Goal: Task Accomplishment & Management: Manage account settings

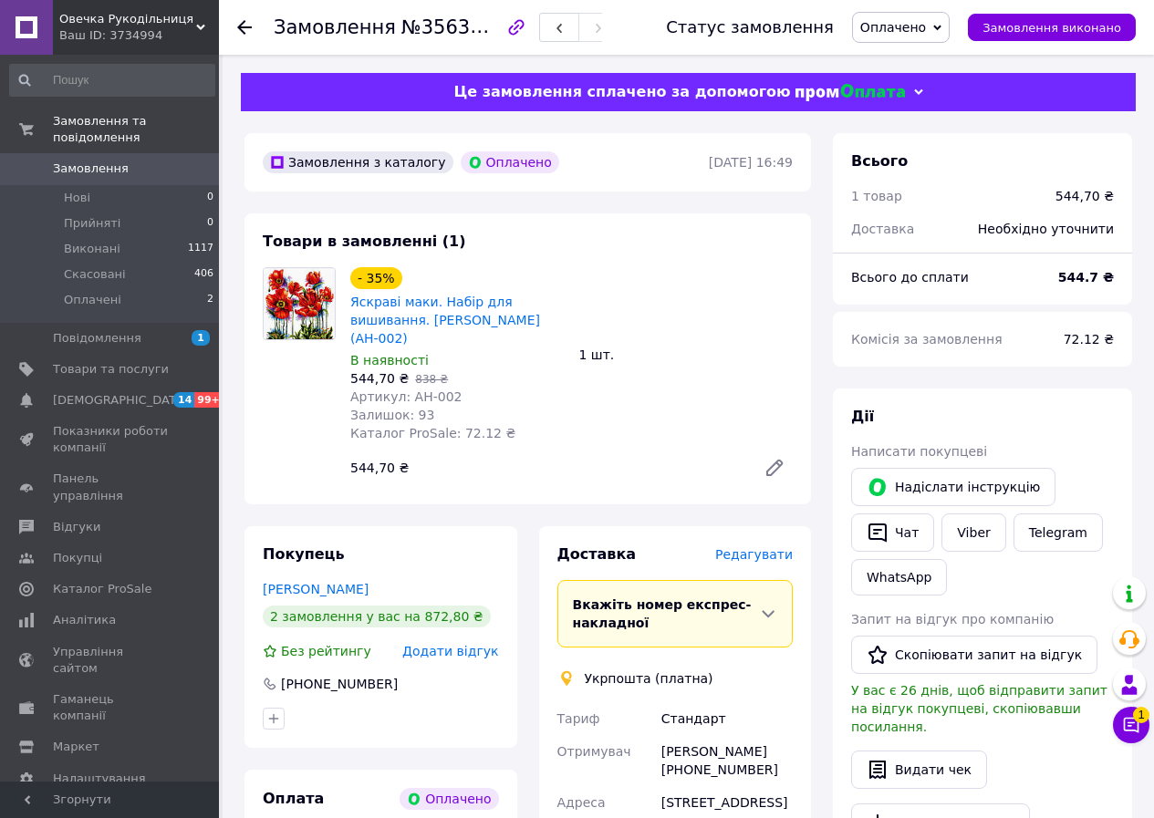
click at [746, 547] on span "Редагувати" at bounding box center [754, 554] width 78 height 15
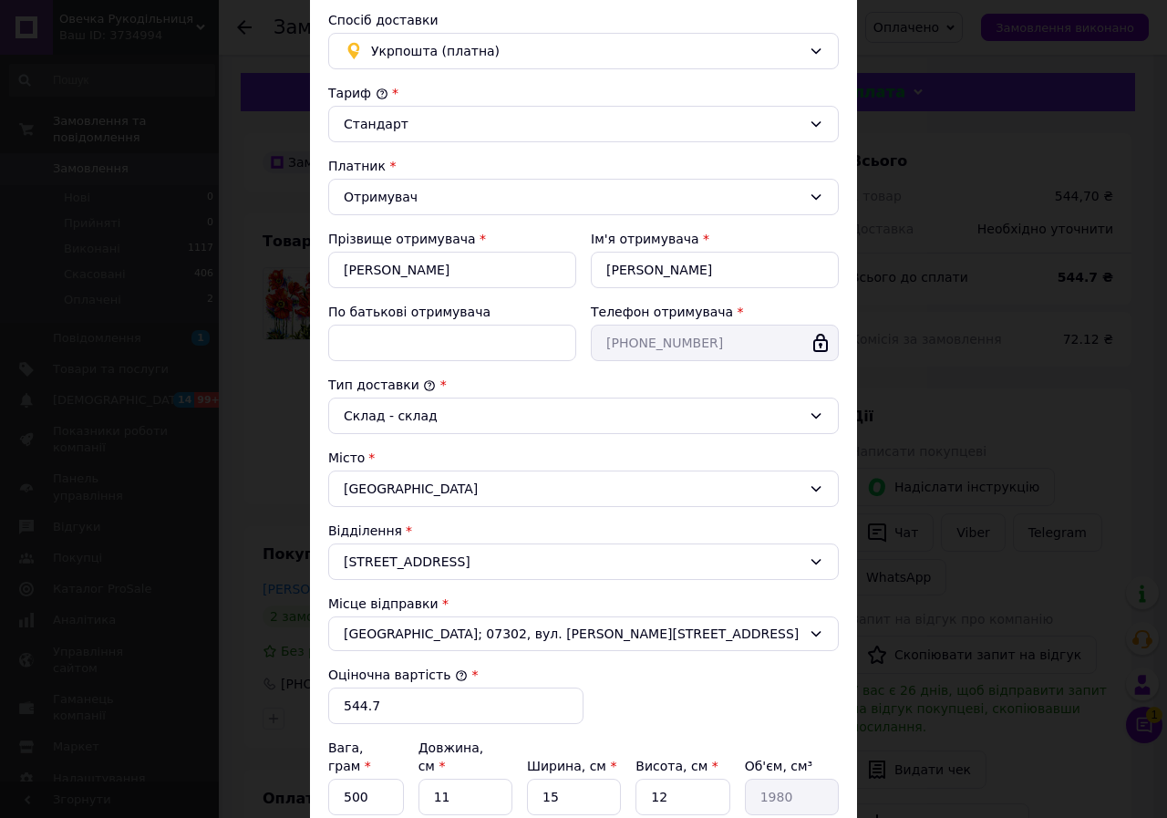
scroll to position [323, 0]
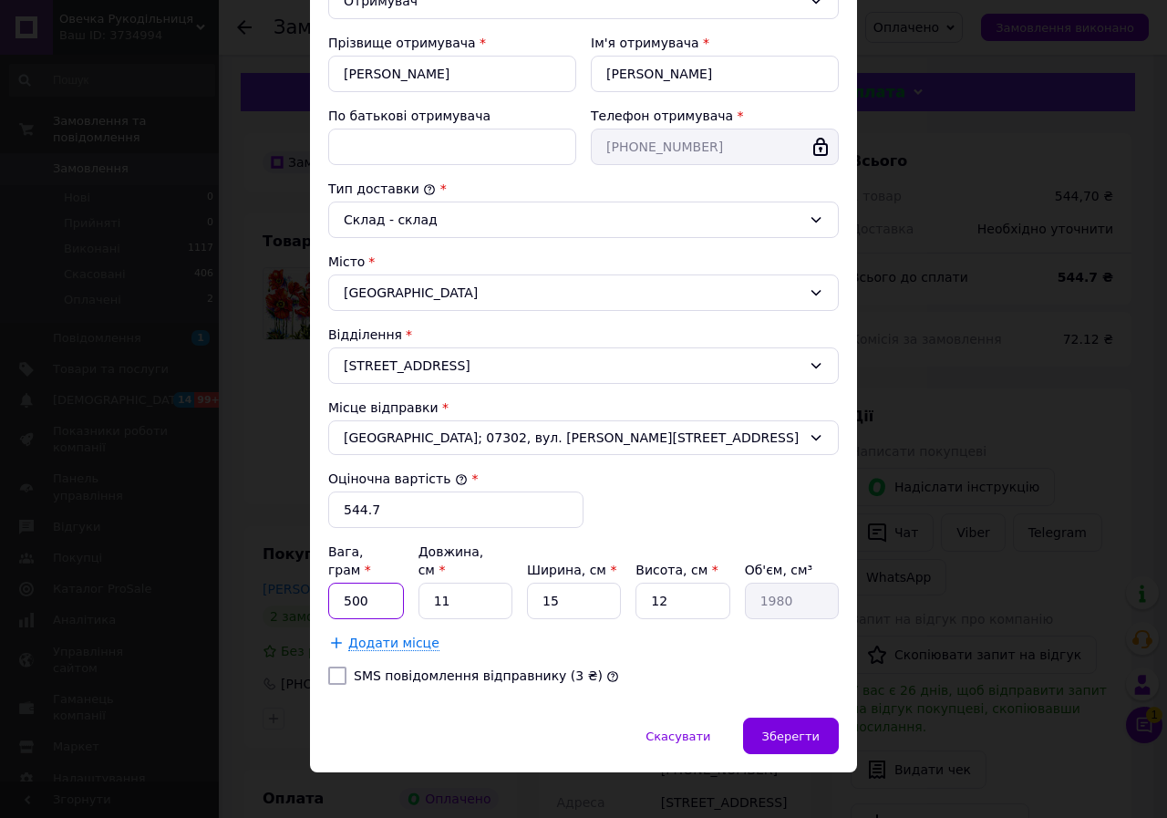
drag, startPoint x: 382, startPoint y: 577, endPoint x: 318, endPoint y: 575, distance: 63.9
click at [328, 583] on input "500" at bounding box center [366, 601] width 76 height 36
type input "140"
drag, startPoint x: 464, startPoint y: 577, endPoint x: 299, endPoint y: 607, distance: 167.8
click at [306, 601] on div "× Редагування доставки Спосіб доставки Укрпошта (платна) Тариф * [PERSON_NAME] …" at bounding box center [583, 409] width 1167 height 818
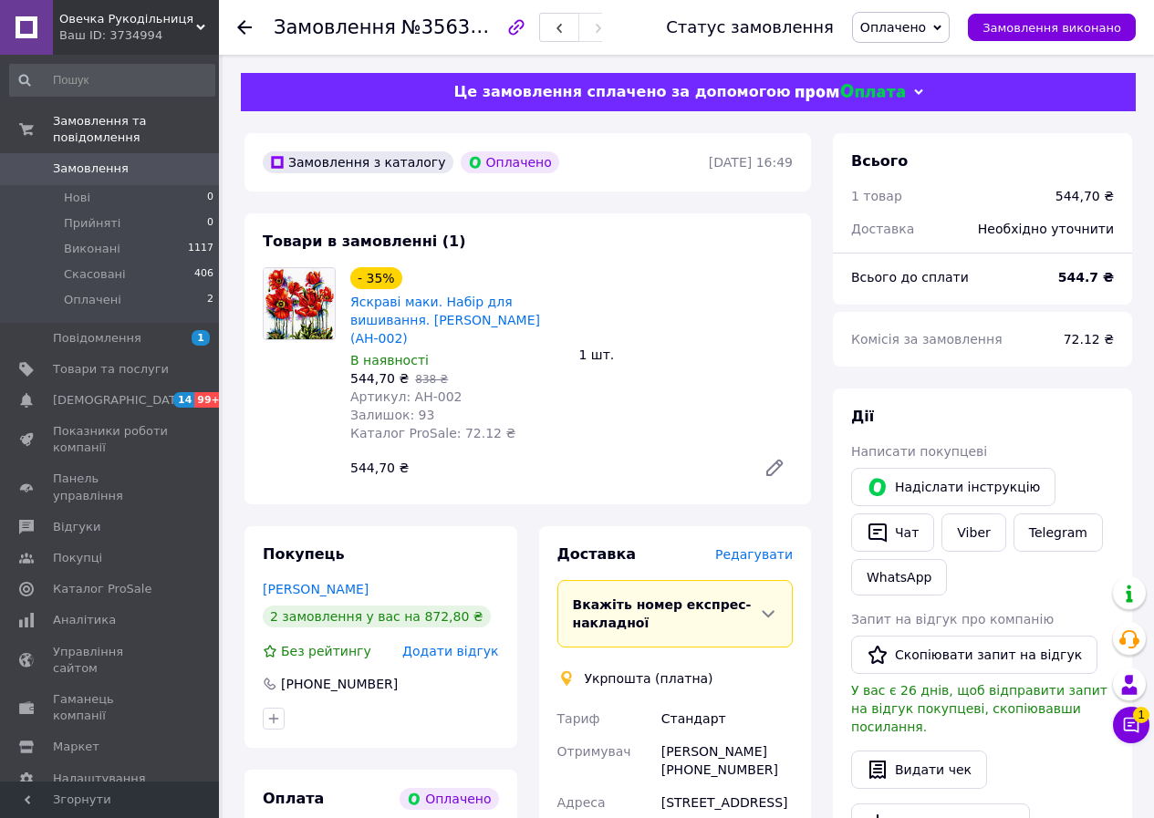
click at [783, 547] on span "Редагувати" at bounding box center [754, 554] width 78 height 15
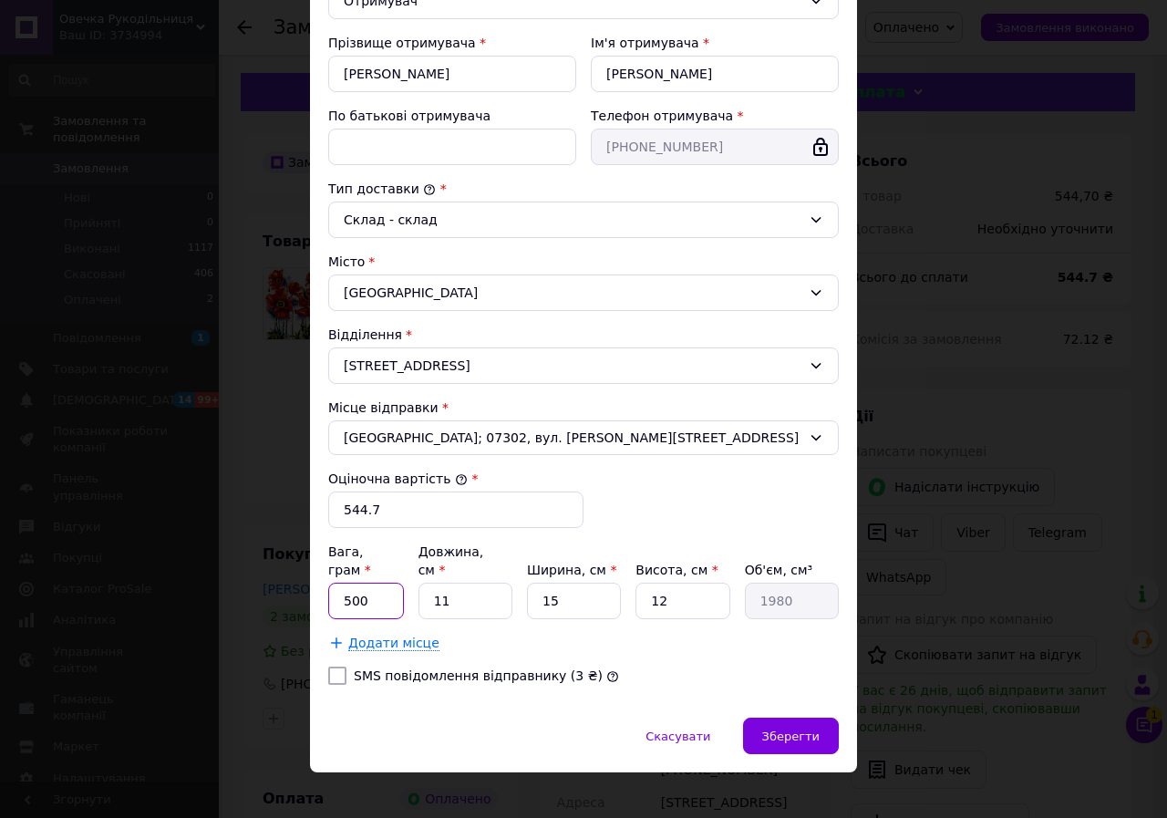
drag, startPoint x: 341, startPoint y: 575, endPoint x: 573, endPoint y: 558, distance: 232.3
click at [574, 559] on div "Вага, грам * 500 Довжина, см * 11 Ширина, см * 15 Висота, см * 12 Об'єм, см³ 19…" at bounding box center [583, 581] width 511 height 77
type input "140"
drag, startPoint x: 432, startPoint y: 580, endPoint x: 559, endPoint y: 565, distance: 127.7
click at [559, 565] on div "Вага, грам * 140 Довжина, см * 11 Ширина, см * 15 Висота, см * 12 Об'єм, см³ 19…" at bounding box center [583, 581] width 511 height 77
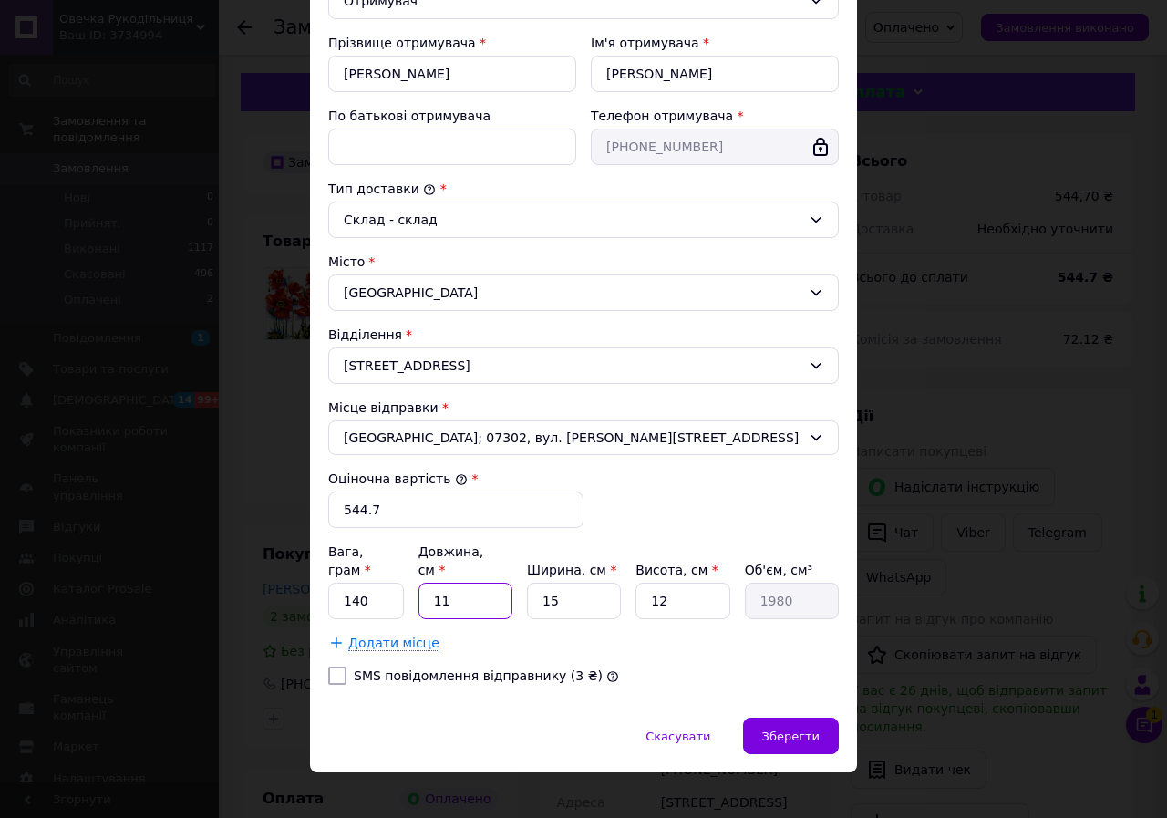
type input "3"
type input "540"
type input "30"
type input "5400"
type input "30"
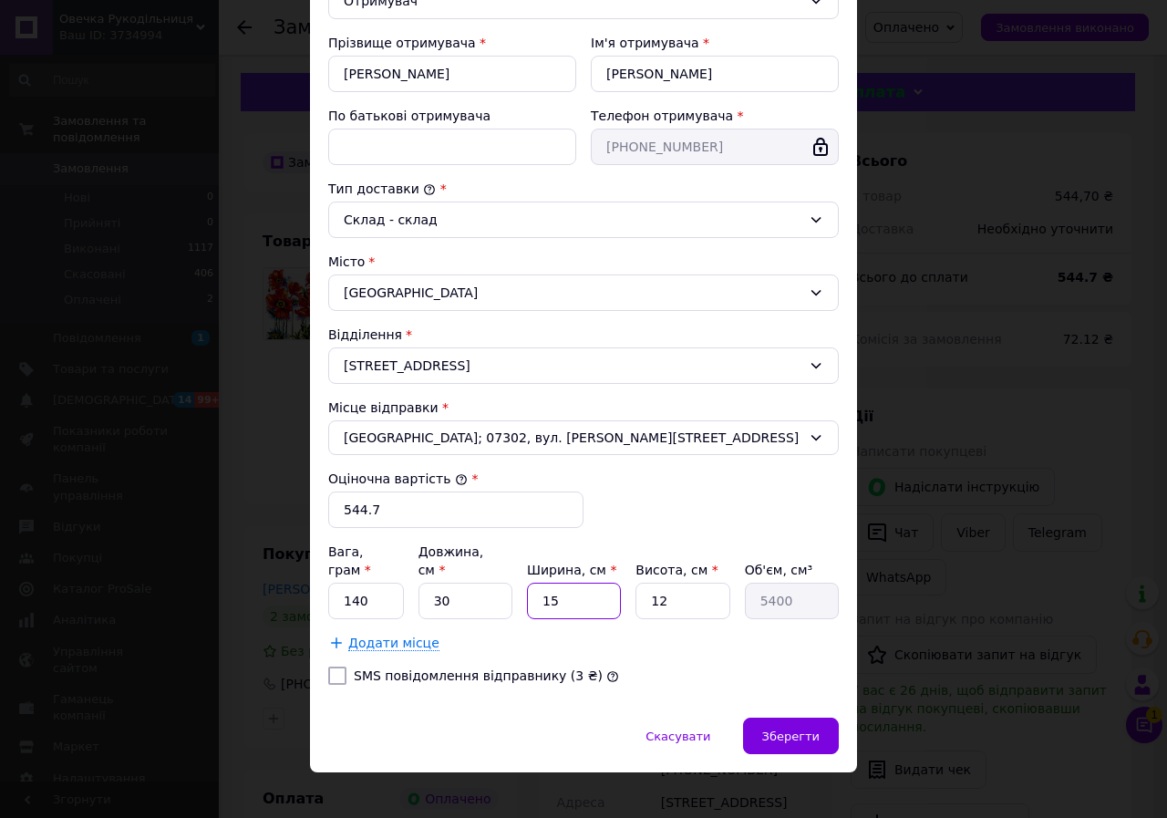
click at [573, 583] on input "15" at bounding box center [574, 601] width 94 height 36
type input "1"
type input "360"
type input "2"
type input "720"
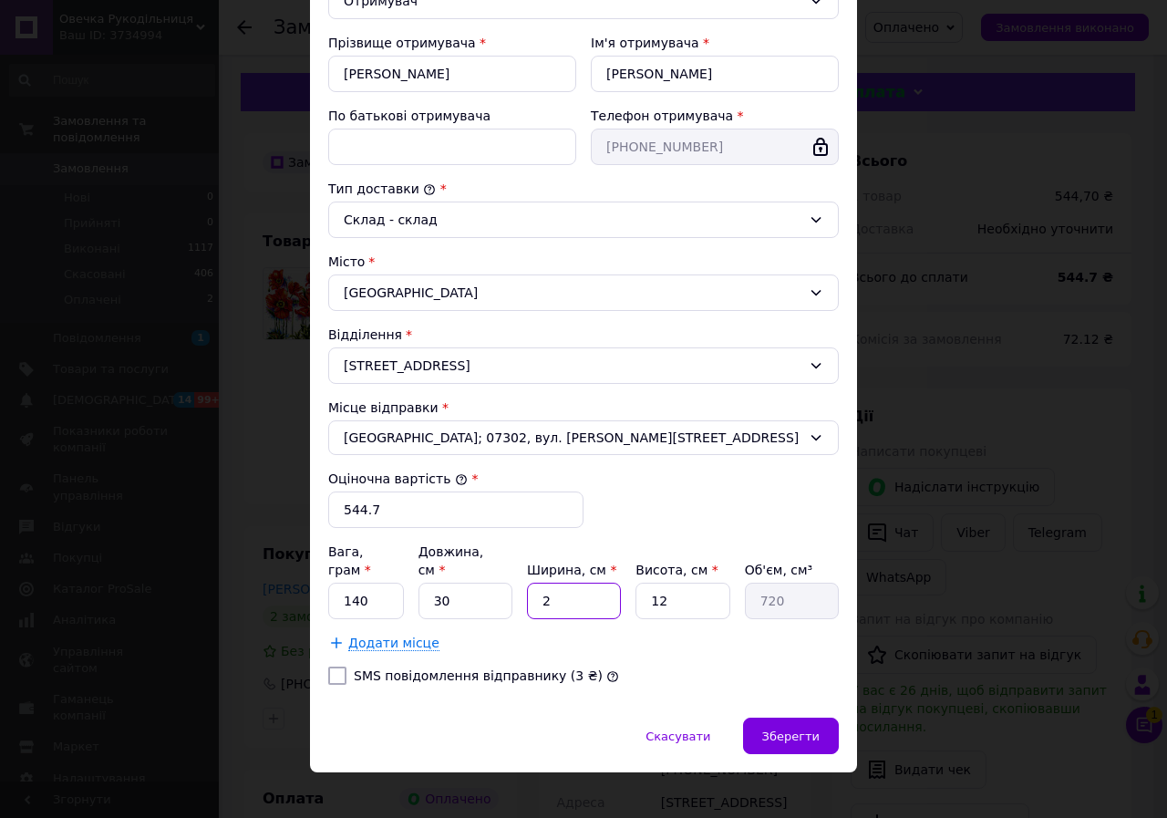
type input "24"
type input "8640"
type input "24"
drag, startPoint x: 675, startPoint y: 576, endPoint x: 589, endPoint y: 590, distance: 86.8
click at [603, 583] on div "Вага, грам * 140 Довжина, см * 30 Ширина, см * 24 Висота, см * 12 Об'єм, см³ 86…" at bounding box center [583, 581] width 511 height 77
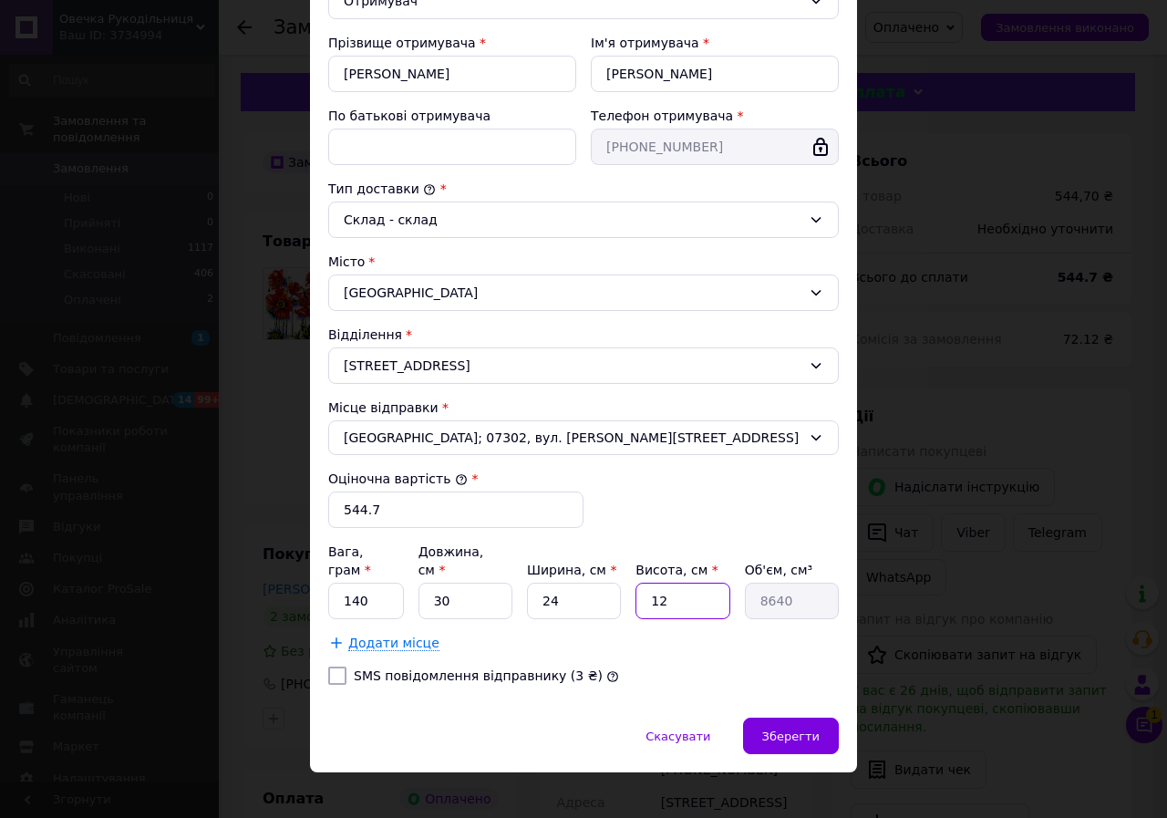
type input "1"
type input "720"
type input "1"
click at [634, 642] on div "[PERSON_NAME] * [PERSON_NAME] * Отримувач Прізвище отримувача * [PERSON_NAME] І…" at bounding box center [583, 294] width 511 height 812
click at [801, 730] on span "Зберегти" at bounding box center [790, 737] width 57 height 14
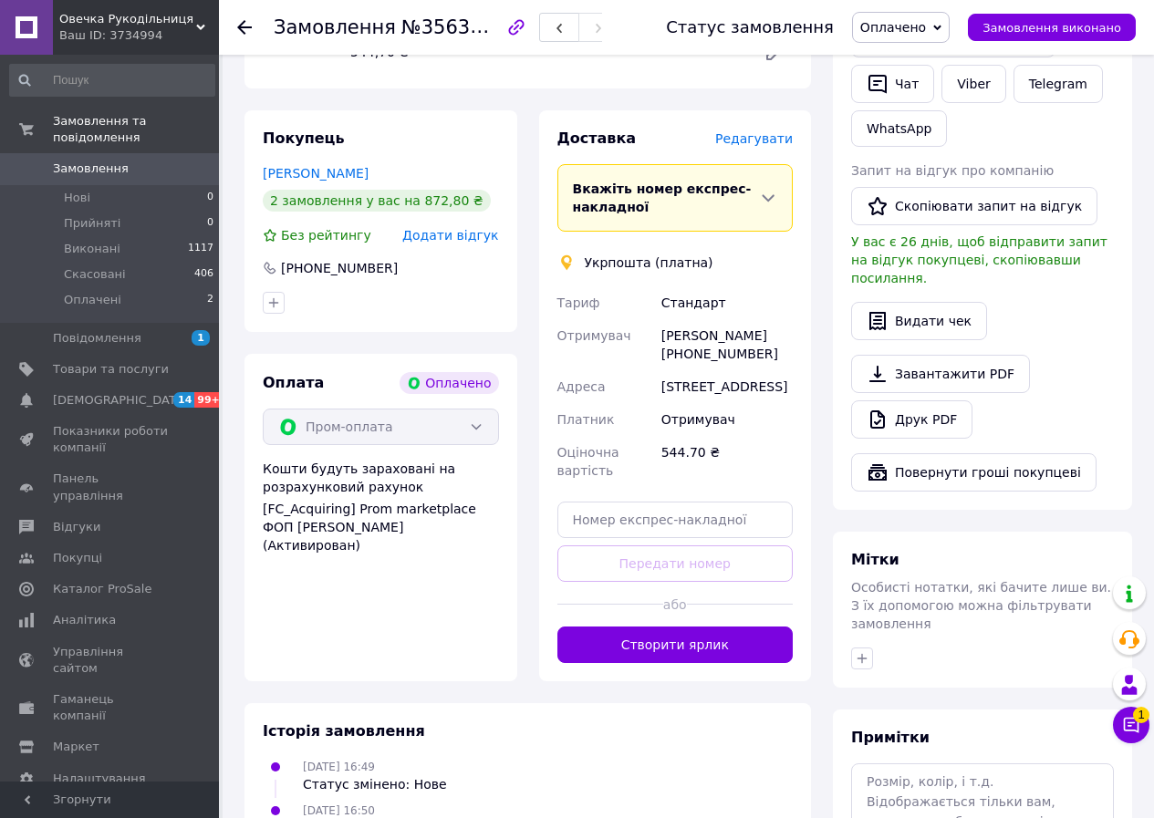
scroll to position [456, 0]
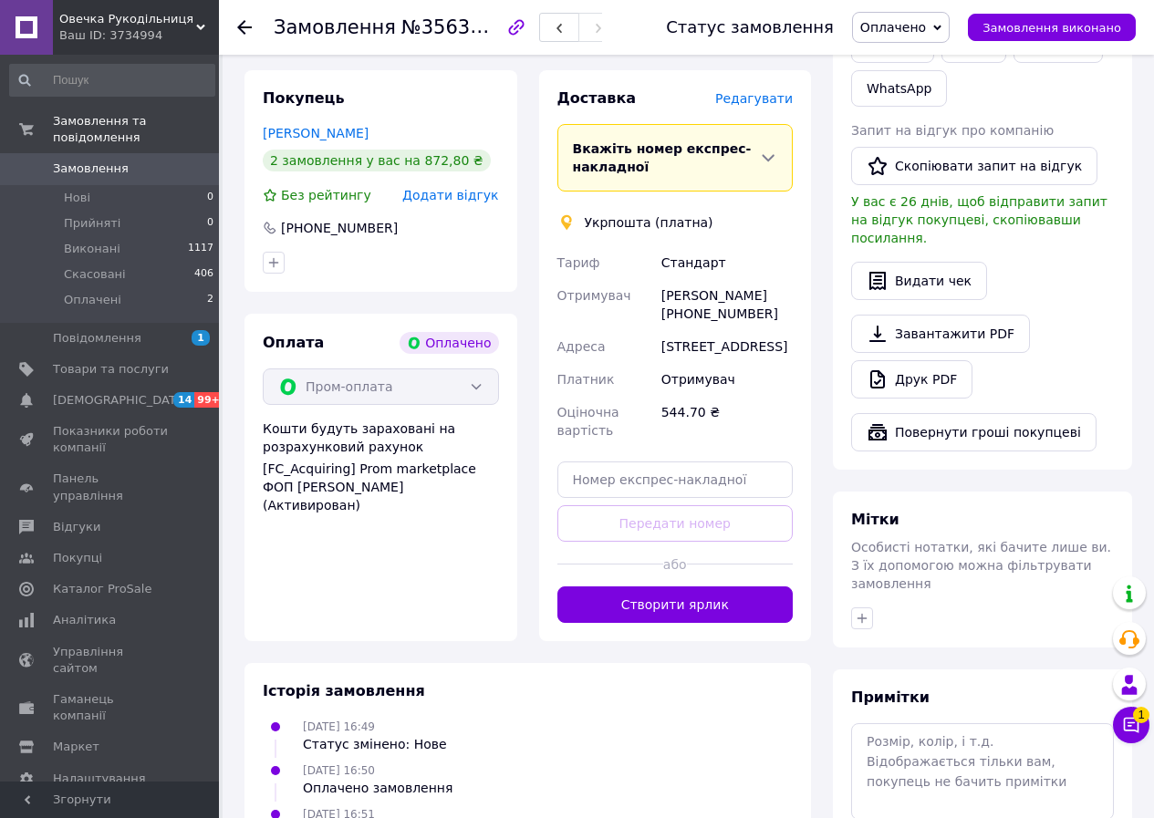
click at [640, 606] on button "Створити ярлик" at bounding box center [675, 604] width 236 height 36
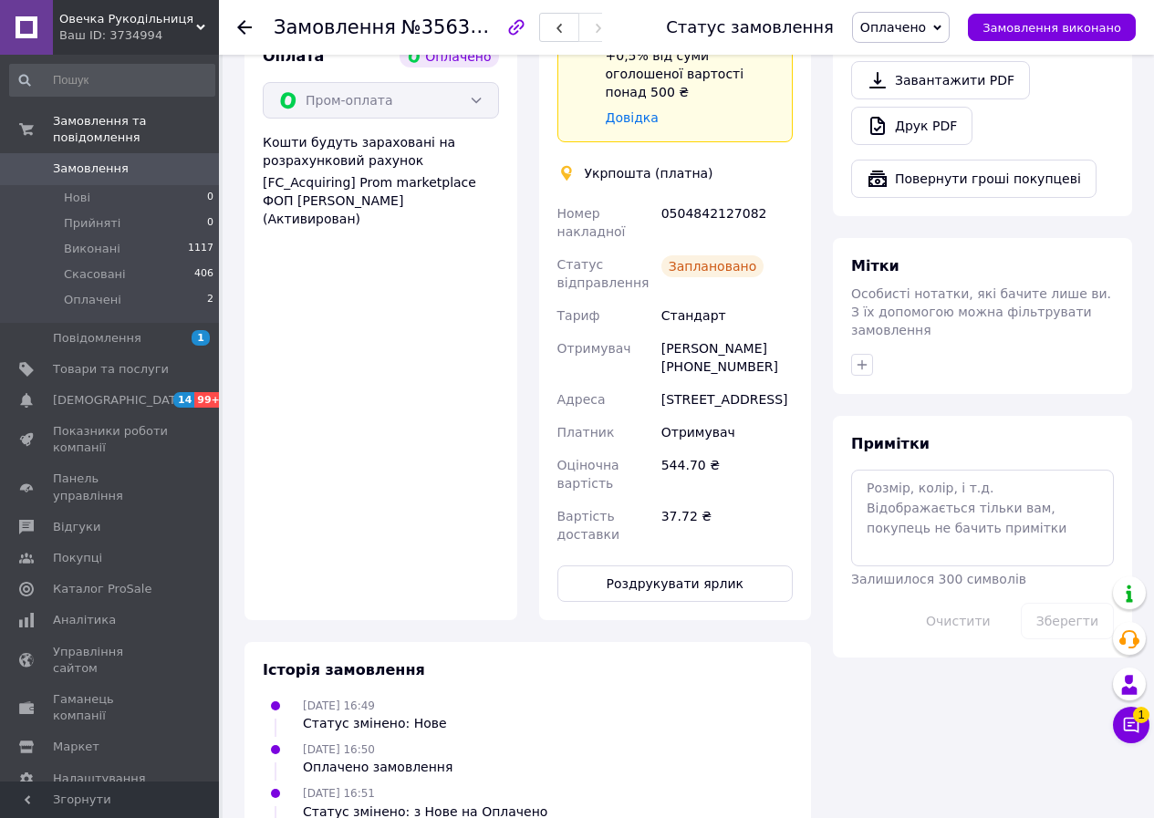
scroll to position [828, 0]
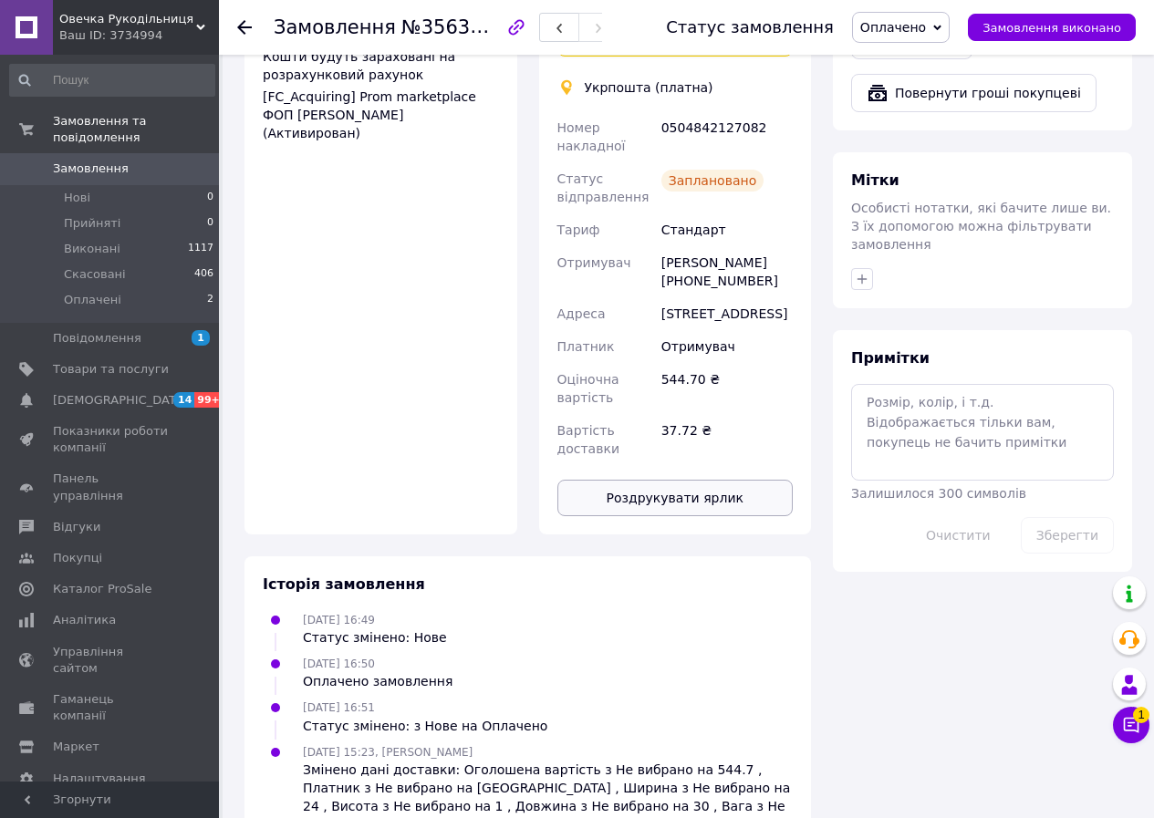
click at [651, 480] on button "Роздрукувати ярлик" at bounding box center [675, 498] width 236 height 36
click at [1033, 24] on span "Замовлення виконано" at bounding box center [1051, 28] width 139 height 14
